Goal: Navigation & Orientation: Go to known website

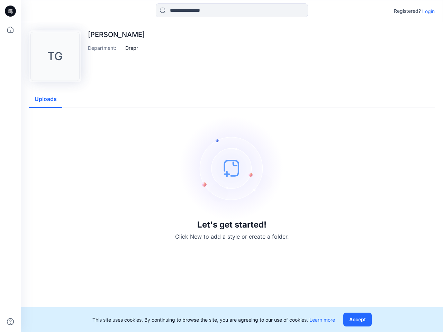
click at [221, 166] on img at bounding box center [232, 168] width 104 height 104
click at [11, 11] on icon at bounding box center [11, 11] width 3 height 0
click at [10, 30] on icon at bounding box center [10, 29] width 15 height 15
click at [10, 322] on icon at bounding box center [10, 321] width 7 height 7
click at [232, 10] on input at bounding box center [232, 10] width 152 height 14
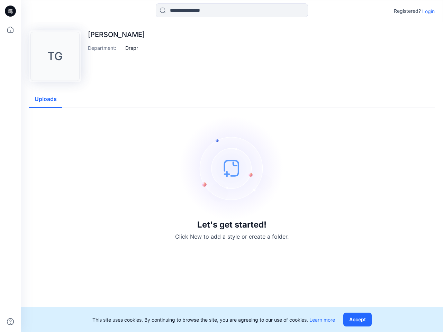
click at [428, 11] on p "Login" at bounding box center [428, 11] width 12 height 7
click at [131, 48] on div "TG [PERSON_NAME] Department : Drapr Uploads Let's get started! Click New to add…" at bounding box center [232, 177] width 422 height 310
click at [46, 99] on div "TG [PERSON_NAME] Department : Drapr Uploads Let's get started! Click New to add…" at bounding box center [232, 177] width 422 height 310
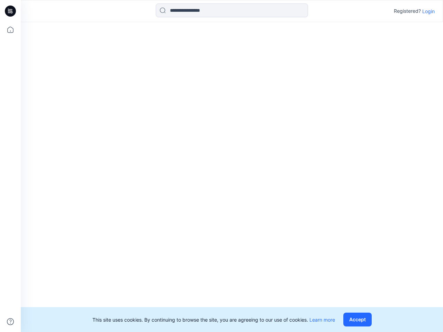
click at [359, 320] on button "Accept" at bounding box center [357, 320] width 28 height 14
